Goal: Information Seeking & Learning: Learn about a topic

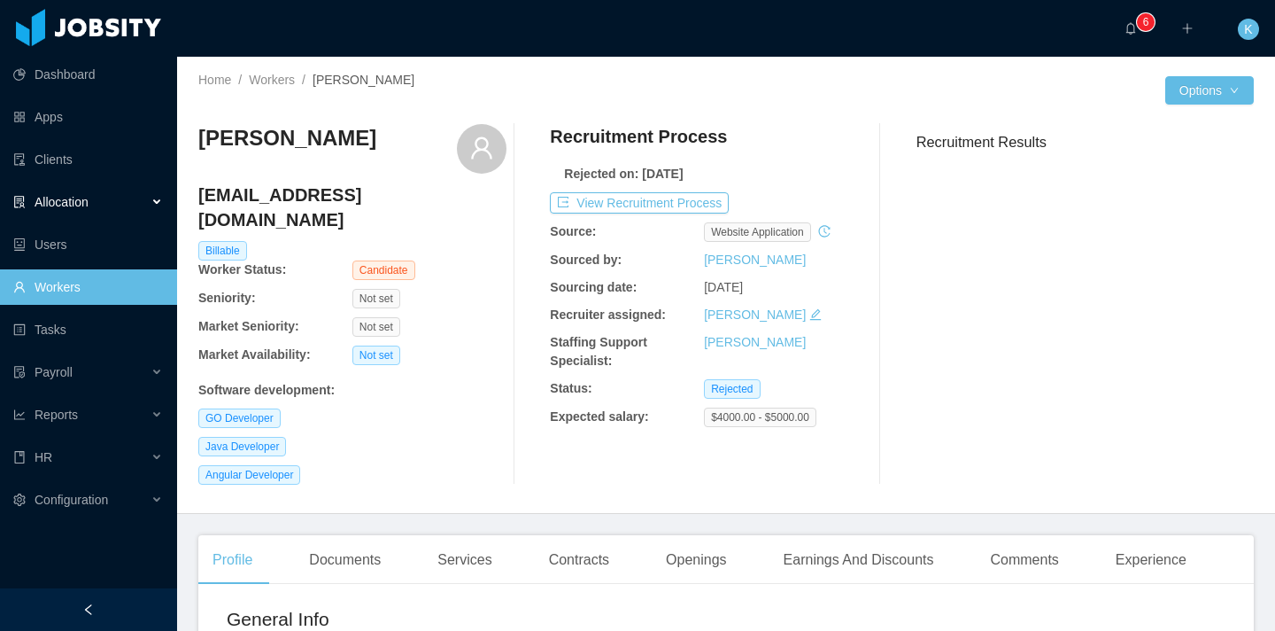
click at [142, 202] on div "Allocation" at bounding box center [88, 201] width 177 height 35
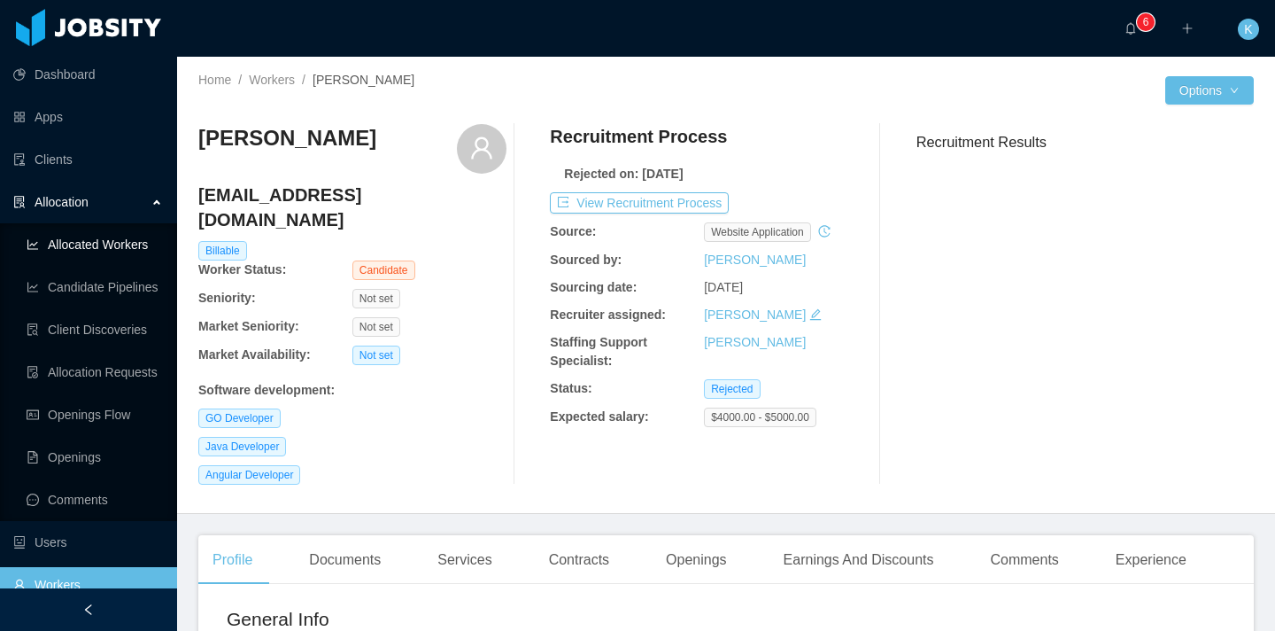
click at [96, 235] on link "Allocated Workers" at bounding box center [95, 244] width 136 height 35
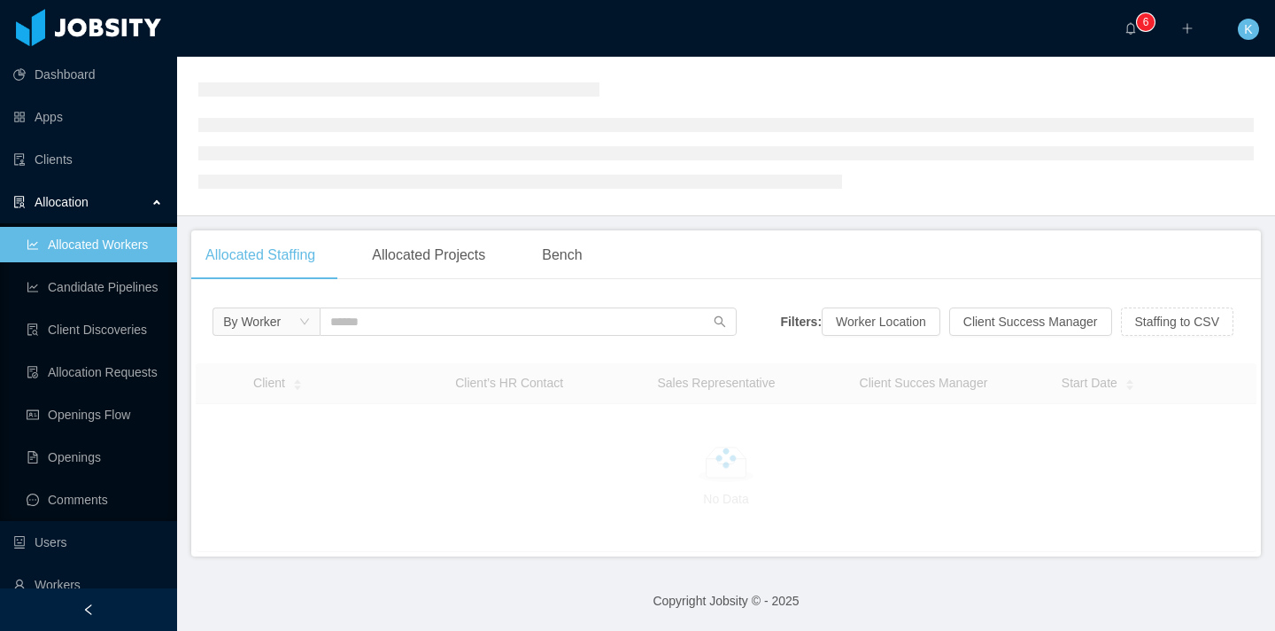
scroll to position [132, 0]
click at [894, 326] on button "Worker Location" at bounding box center [881, 320] width 119 height 28
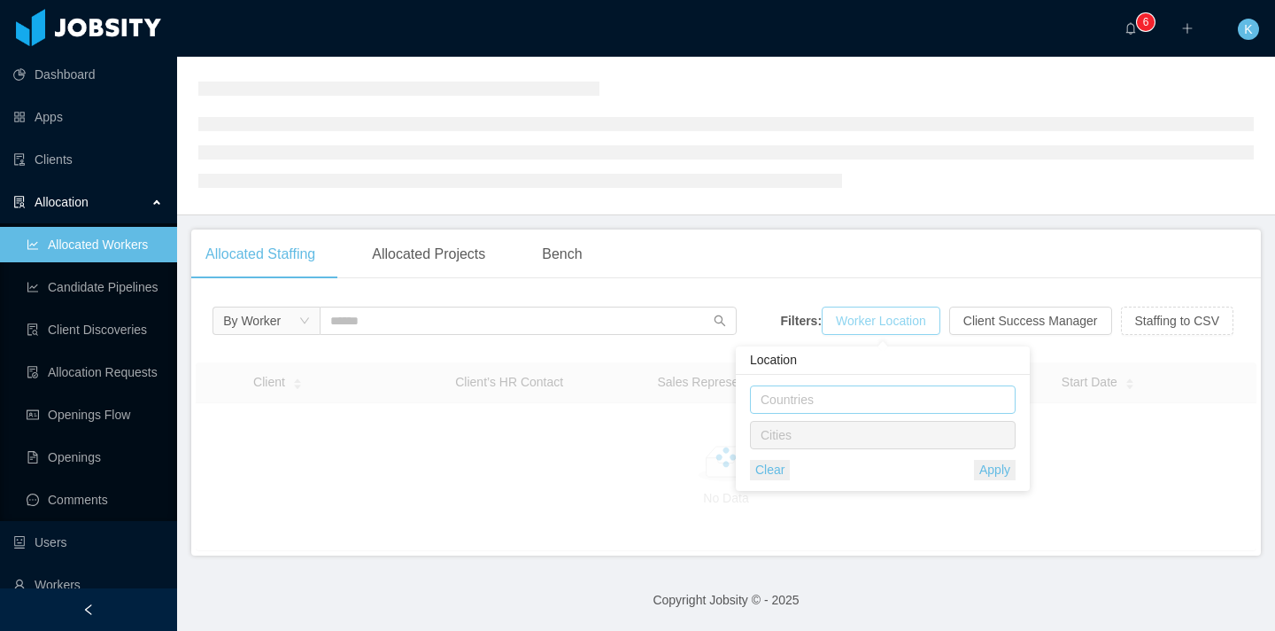
click at [830, 399] on div "Countries" at bounding box center [879, 400] width 236 height 18
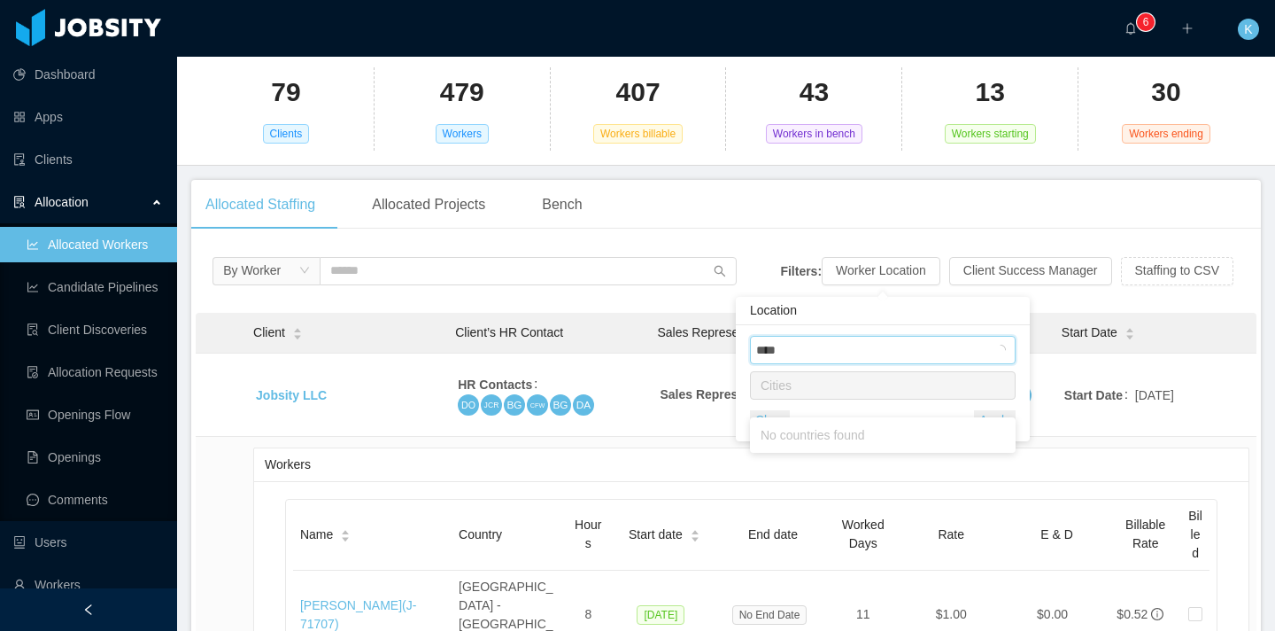
type input "*****"
click at [797, 391] on li "[GEOGRAPHIC_DATA]" at bounding box center [883, 385] width 266 height 28
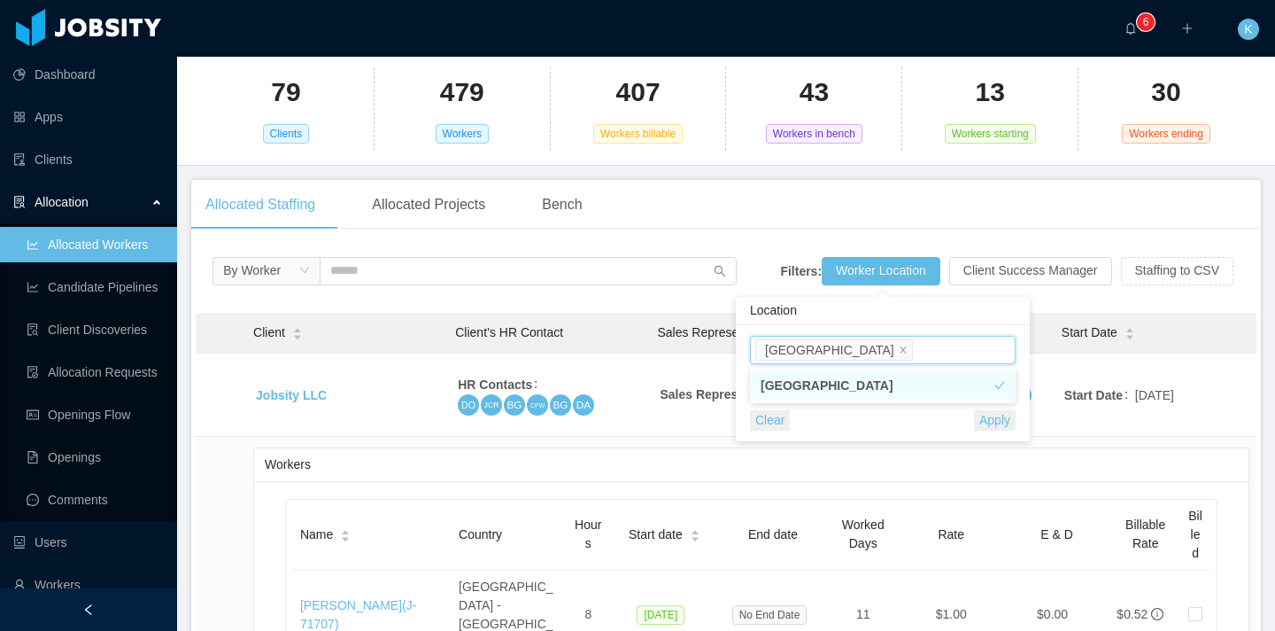
click at [846, 409] on div "Countries [GEOGRAPHIC_DATA] Cities Clear Apply" at bounding box center [883, 383] width 266 height 95
click at [861, 393] on div "Cities" at bounding box center [879, 385] width 236 height 18
type input "****"
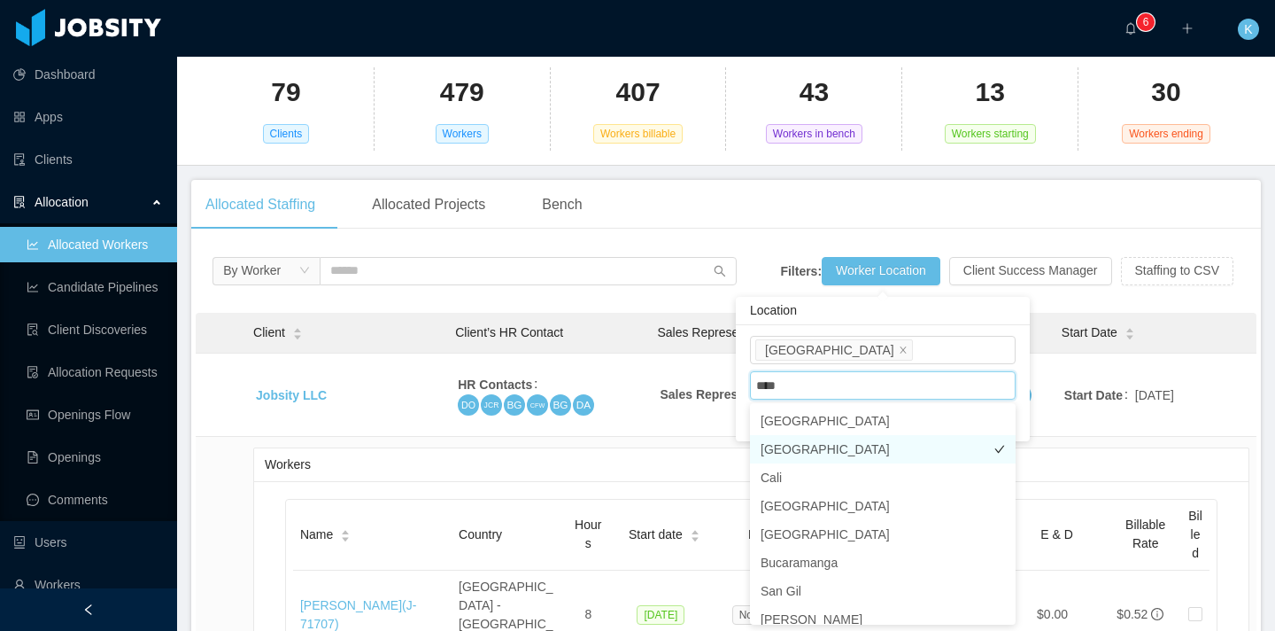
click at [819, 447] on li "[GEOGRAPHIC_DATA]" at bounding box center [883, 449] width 266 height 28
click at [1018, 374] on div "Cities [GEOGRAPHIC_DATA]" at bounding box center [883, 381] width 280 height 35
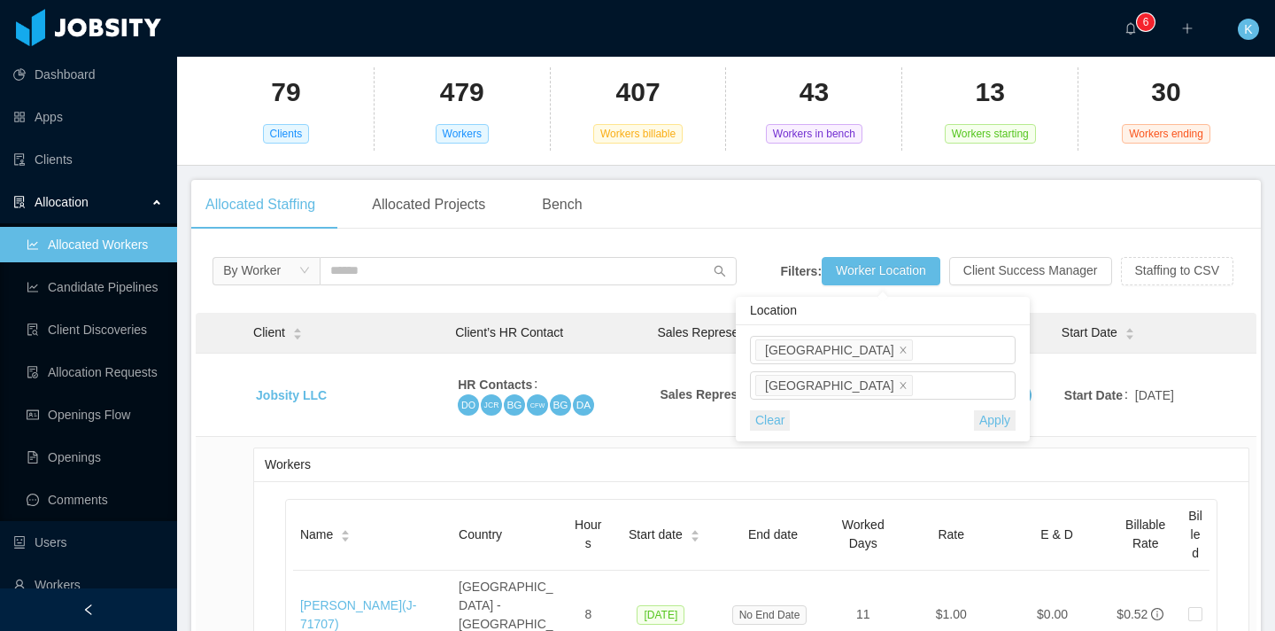
click at [997, 422] on button "Apply" at bounding box center [995, 420] width 42 height 20
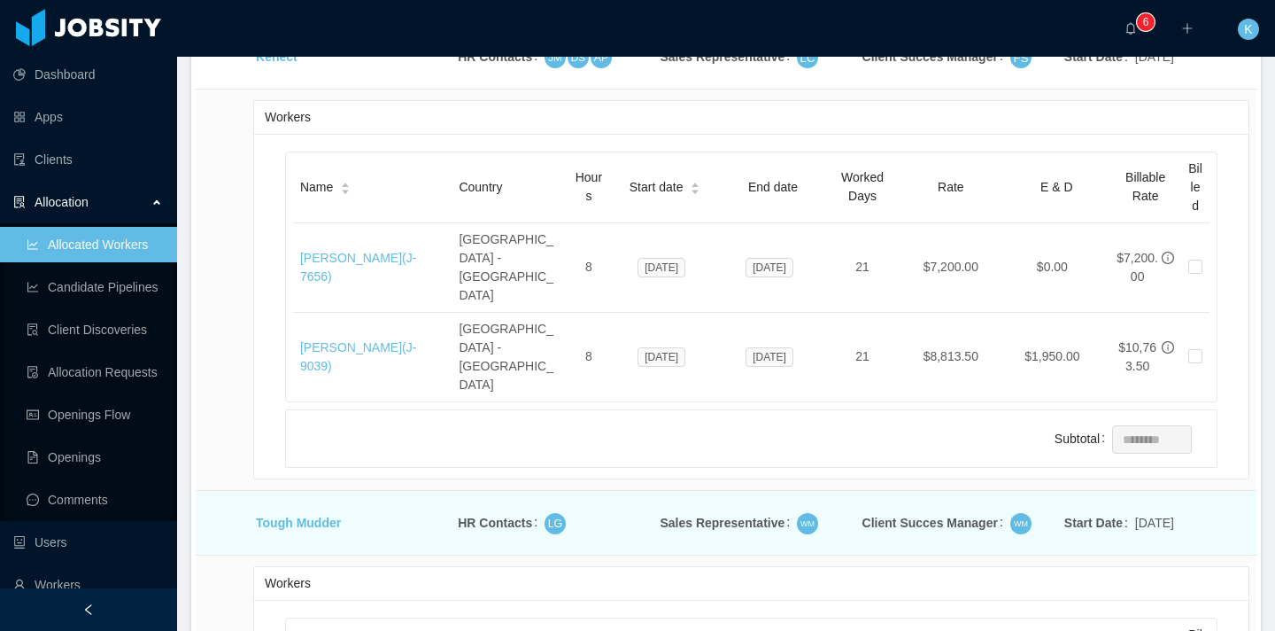
scroll to position [1569, 0]
